Goal: Transaction & Acquisition: Obtain resource

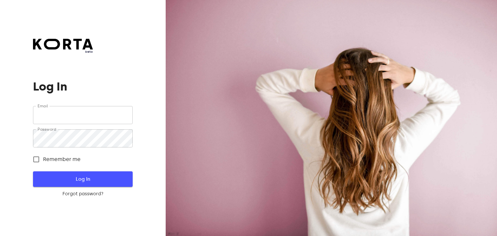
type input "[EMAIL_ADDRESS][DOMAIN_NAME]"
click at [87, 180] on span "Log In" at bounding box center [82, 179] width 79 height 8
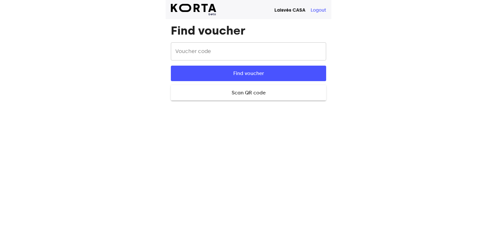
click at [209, 56] on input "text" at bounding box center [248, 51] width 155 height 18
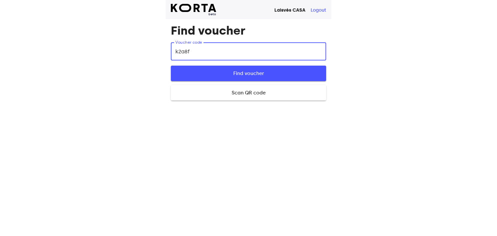
type input "k2a8f"
click at [220, 78] on span "Find voucher" at bounding box center [248, 73] width 134 height 8
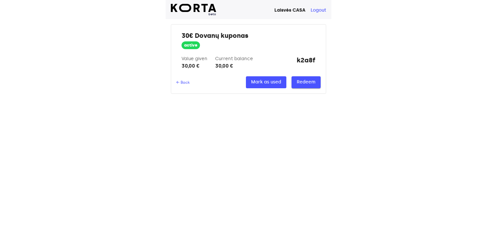
click at [302, 81] on span "Redeem" at bounding box center [305, 82] width 19 height 8
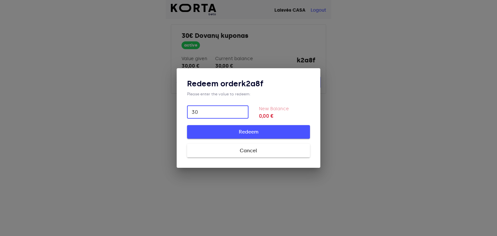
type input "30"
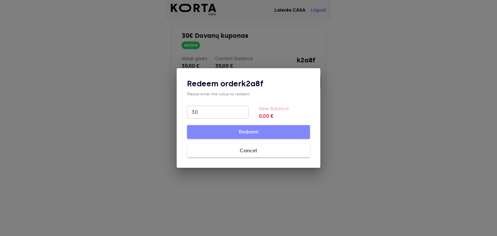
click at [260, 132] on span "Redeem" at bounding box center [248, 132] width 102 height 8
